Goal: Task Accomplishment & Management: Complete application form

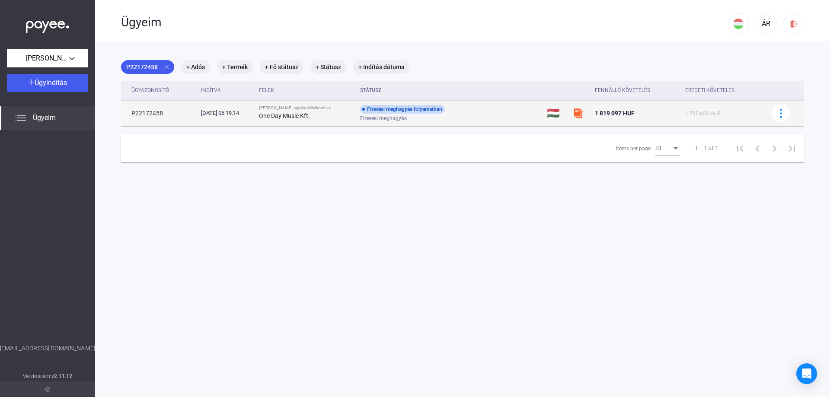
click at [341, 115] on div "One Day Music Kft." at bounding box center [306, 116] width 95 height 10
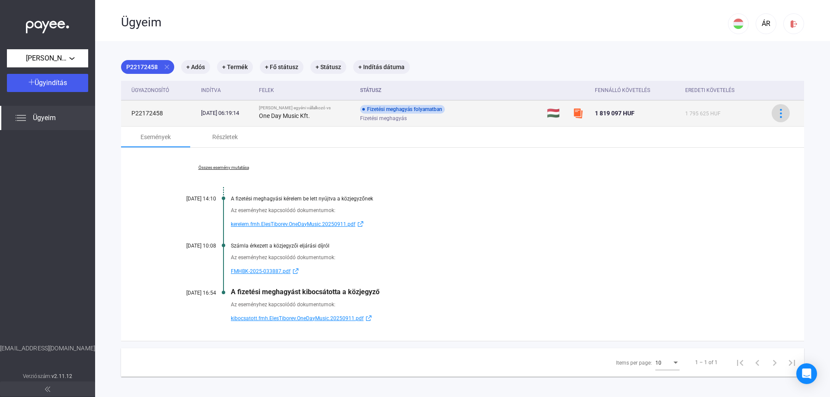
click at [776, 117] on img at bounding box center [780, 113] width 9 height 9
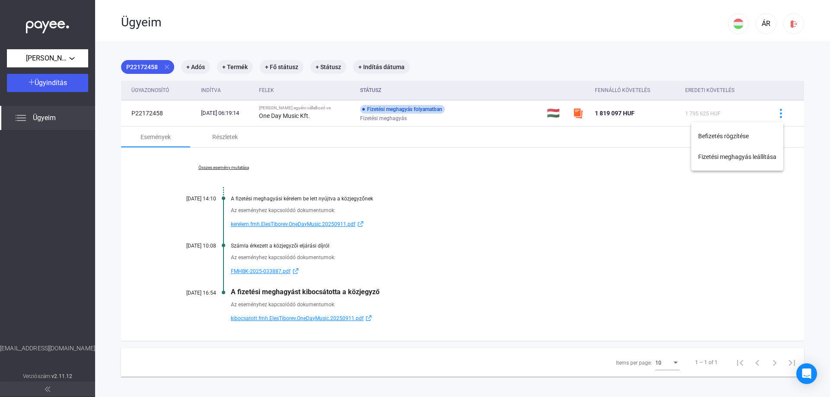
click at [540, 210] on div at bounding box center [415, 198] width 830 height 397
click at [224, 133] on div "Részletek" at bounding box center [225, 137] width 26 height 10
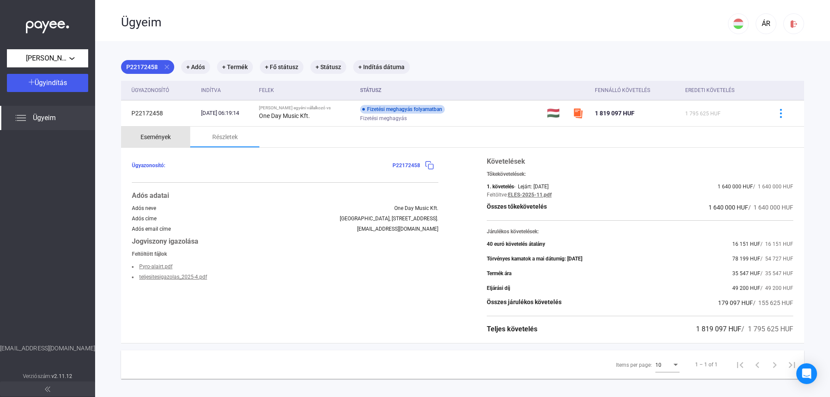
click at [159, 137] on div "Események" at bounding box center [155, 137] width 30 height 10
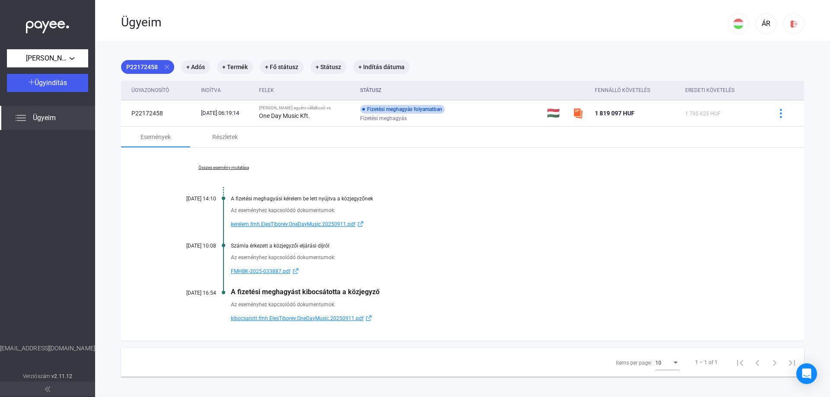
click at [227, 167] on link "Összes esemény mutatása" at bounding box center [223, 167] width 118 height 5
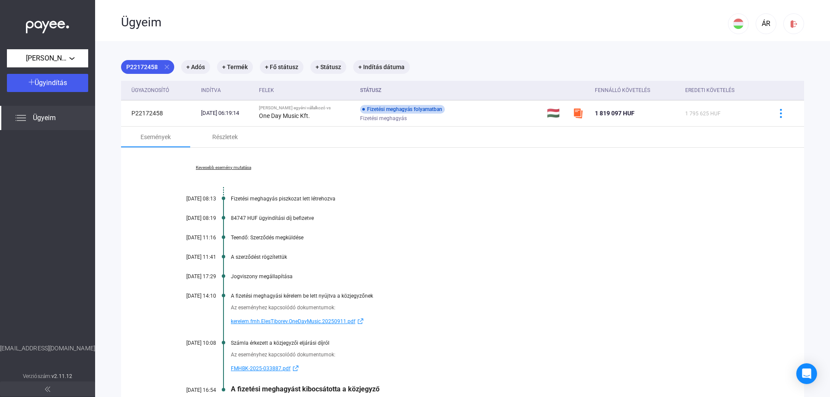
scroll to position [103, 0]
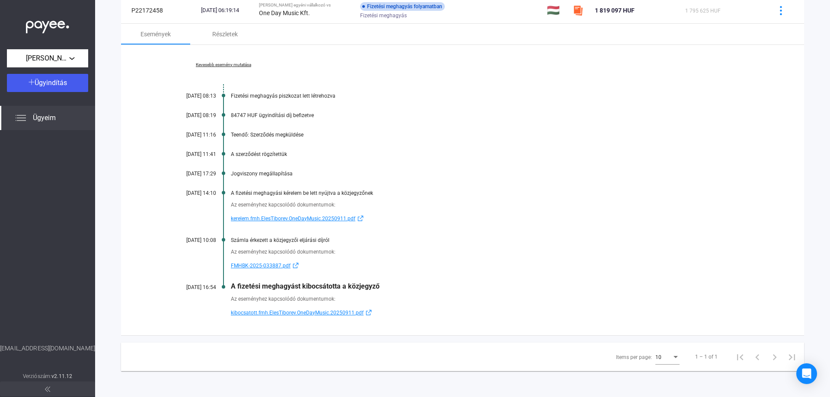
click at [49, 123] on span "Ügyeim" at bounding box center [44, 118] width 23 height 10
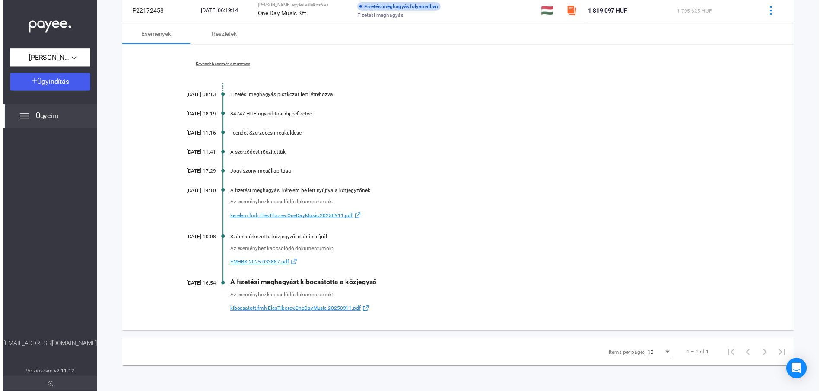
scroll to position [41, 0]
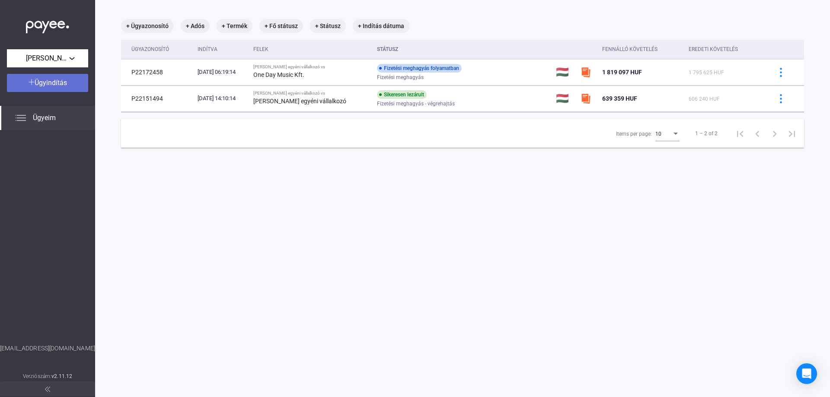
click at [67, 85] on span "Ügyindítás" at bounding box center [51, 83] width 32 height 8
